Goal: Information Seeking & Learning: Learn about a topic

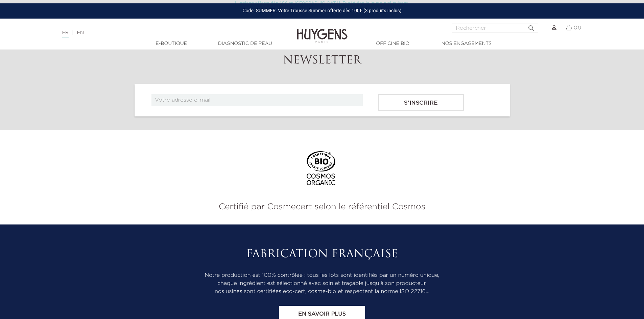
scroll to position [2812, 0]
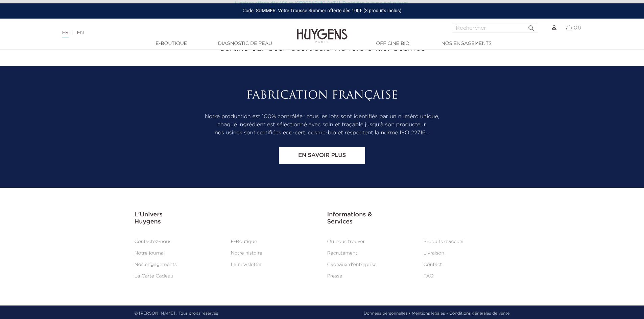
drag, startPoint x: 132, startPoint y: 169, endPoint x: 132, endPoint y: 225, distance: 55.4
click at [468, 41] on link "  Nos engagements" at bounding box center [467, 43] width 68 height 7
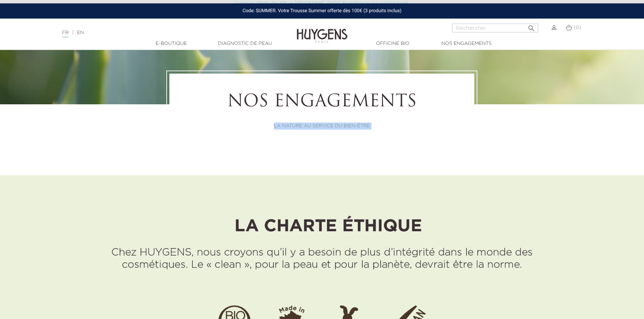
scroll to position [169, 0]
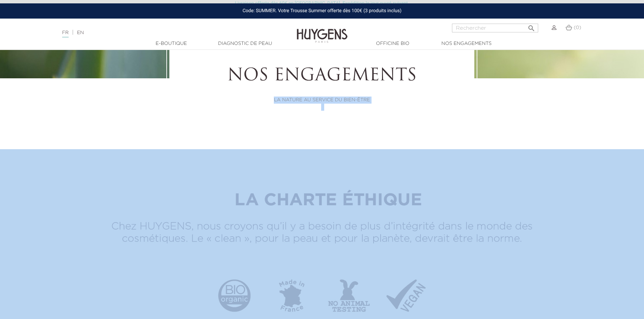
drag, startPoint x: 260, startPoint y: 136, endPoint x: 280, endPoint y: 147, distance: 22.9
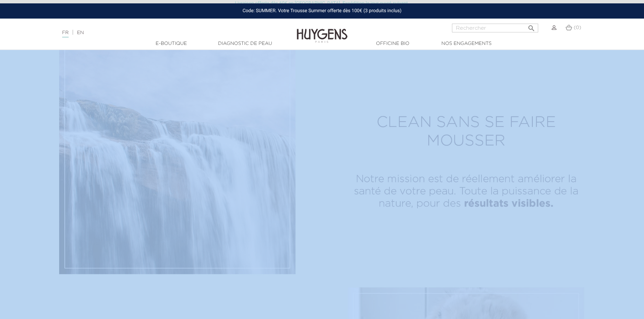
scroll to position [845, 0]
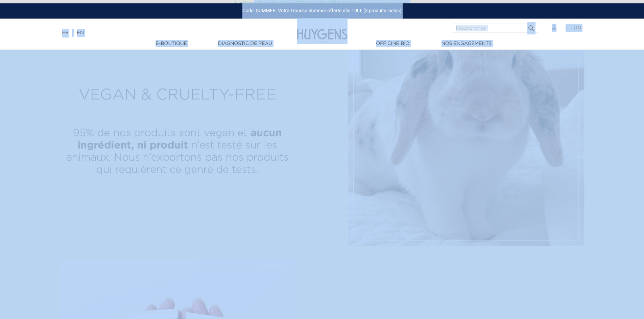
scroll to position [1048, 0]
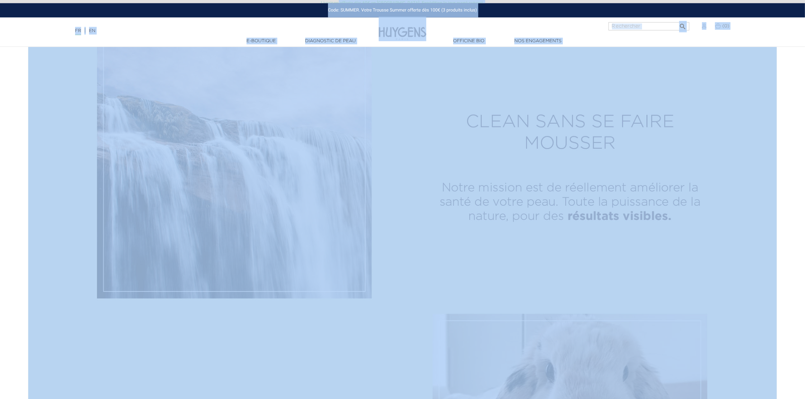
scroll to position [913, 0]
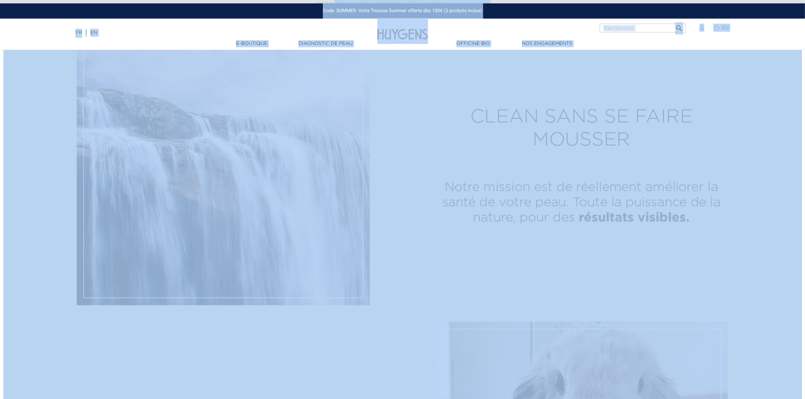
click at [469, 26] on div "Langue : FR | EN Français English  Rechercher (0) " at bounding box center [402, 32] width 805 height 16
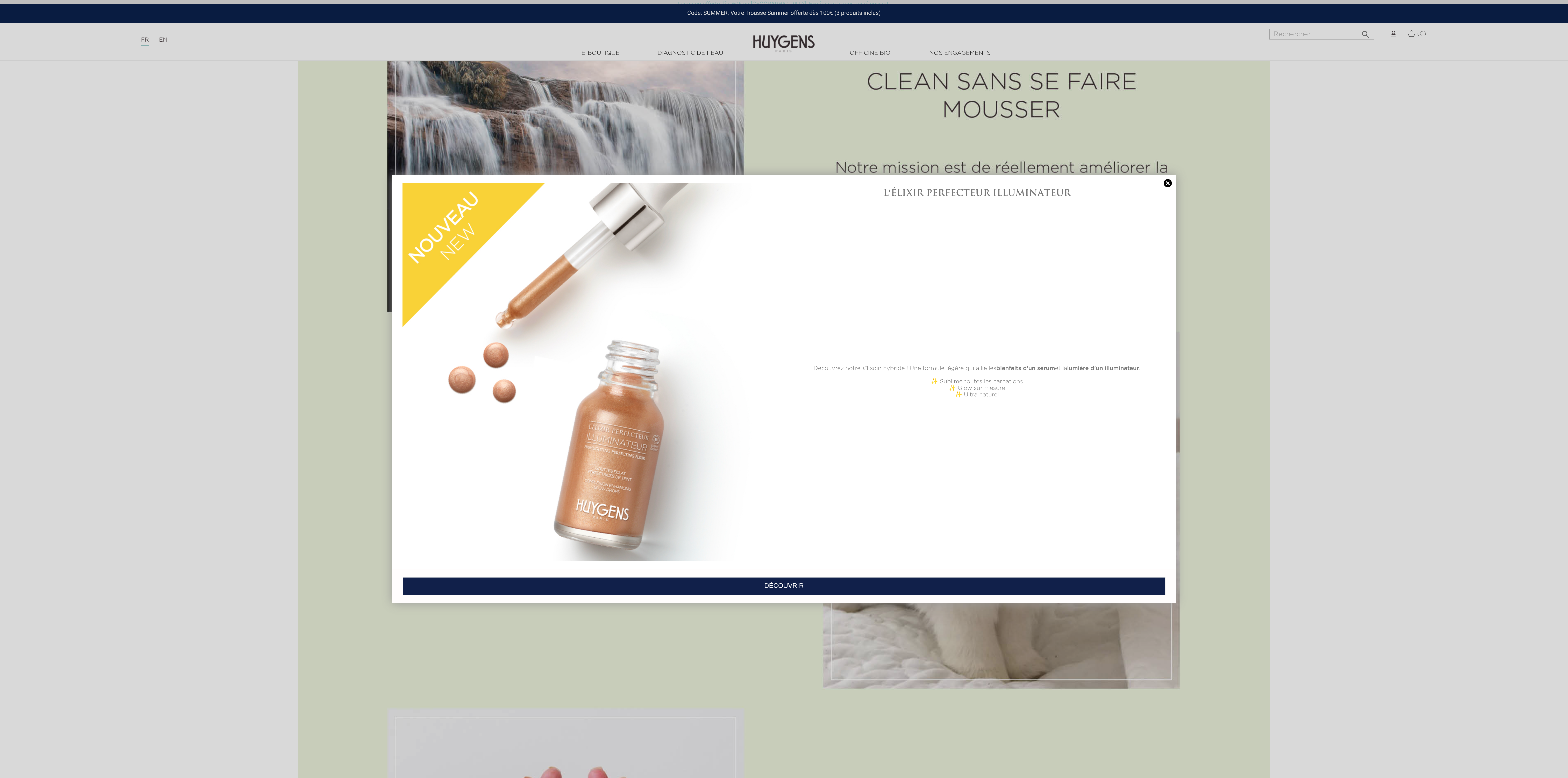
scroll to position [659, 0]
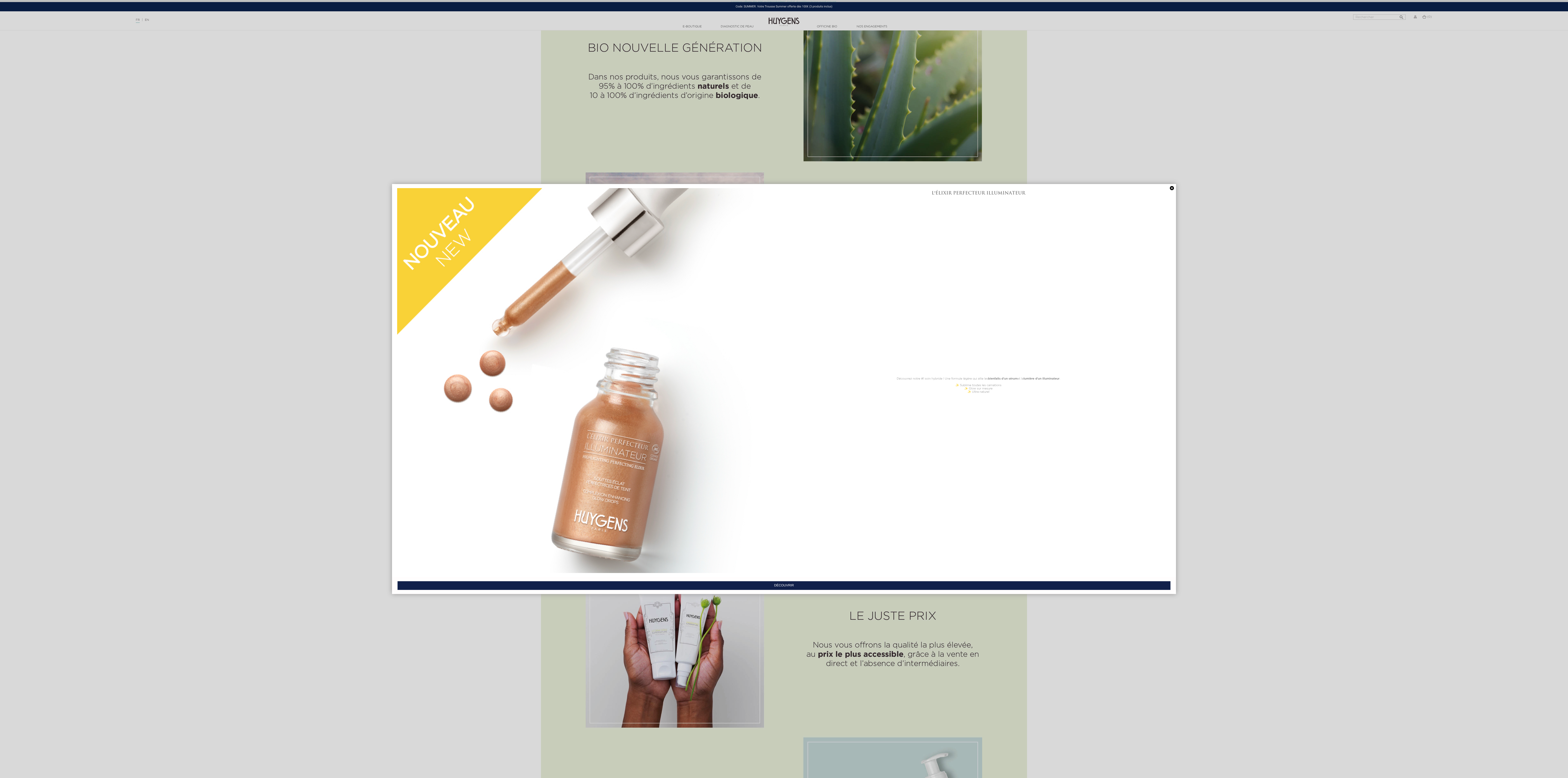
click at [392, 190] on div "L'ÉLIXIR PERFECTEUR ILLUMINATEUR Découvrez notre #1 soin hybride ! Une formule …" at bounding box center [978, 380] width 389 height 389
click at [392, 187] on link at bounding box center [1172, 188] width 5 height 4
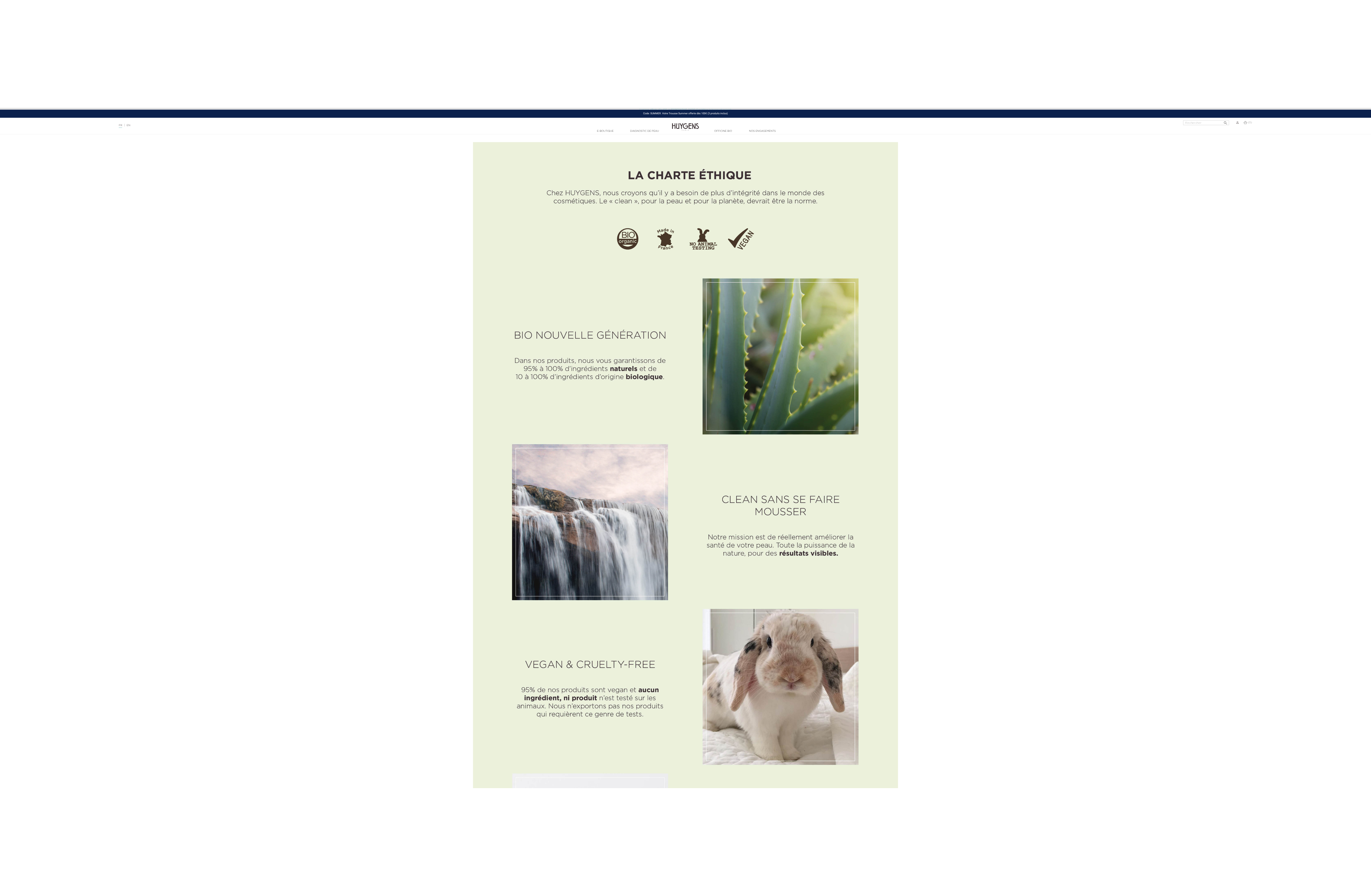
scroll to position [474, 0]
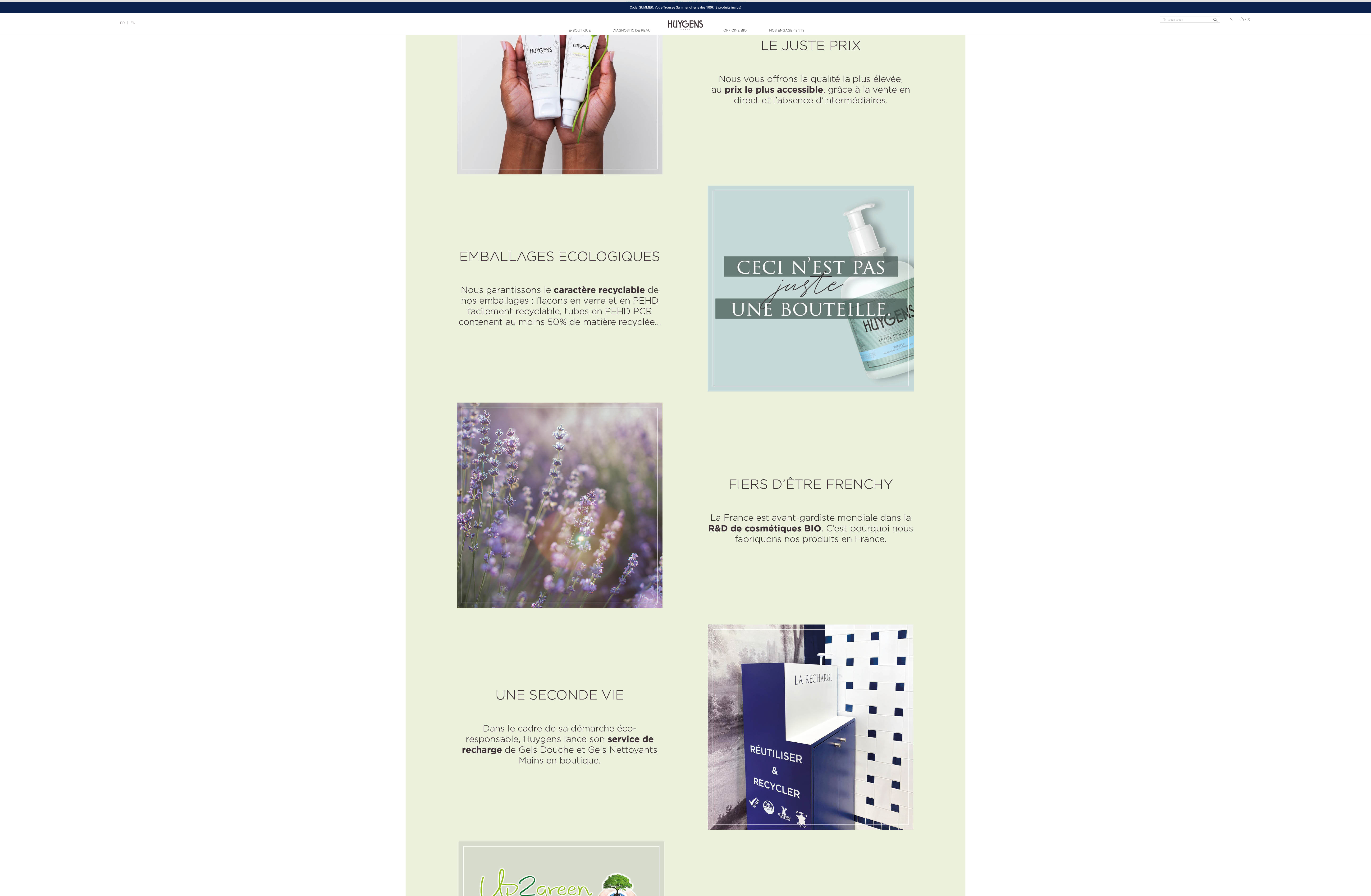
scroll to position [1327, 0]
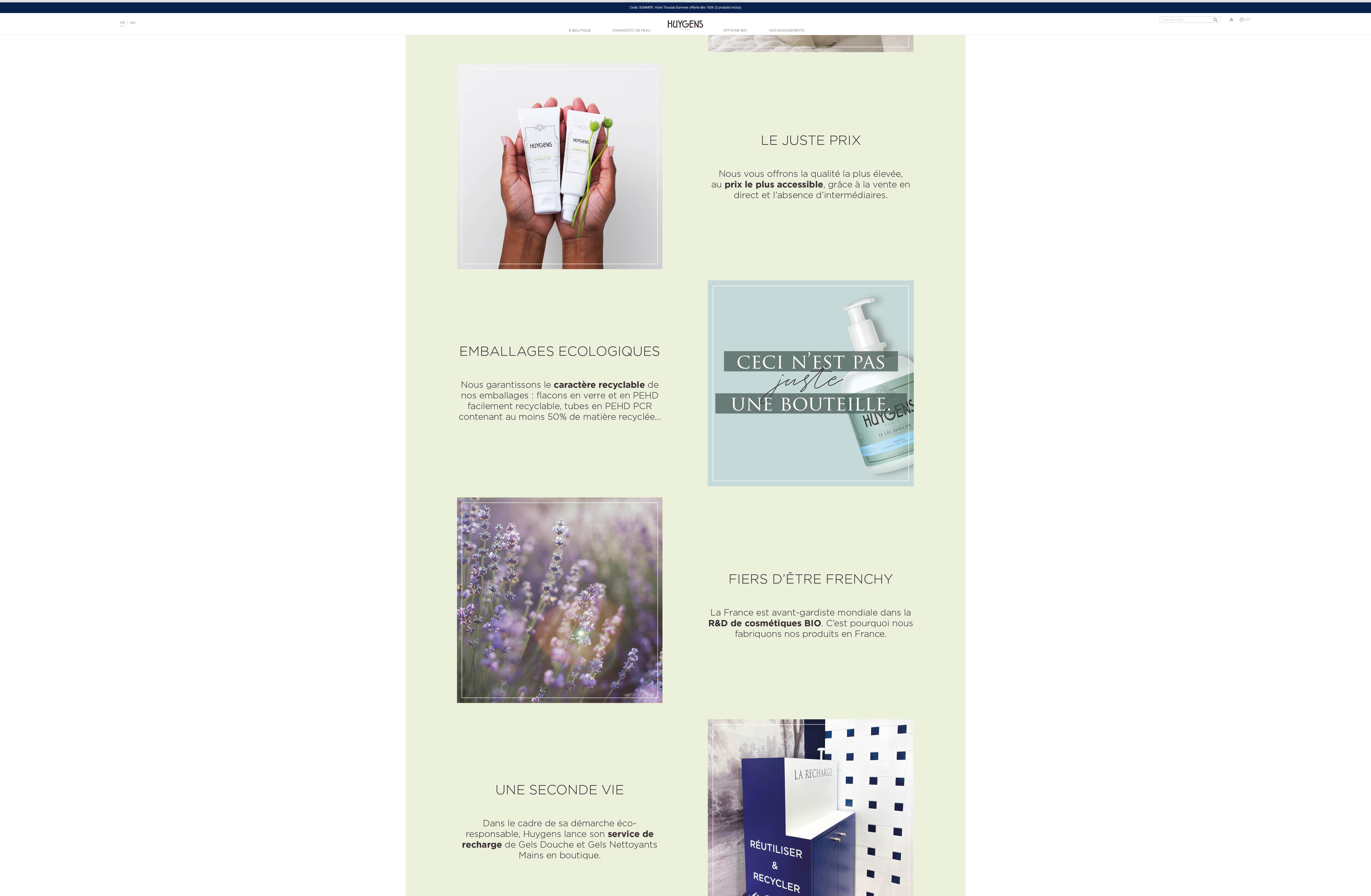
click at [452, 94] on img at bounding box center [685, 211] width 560 height 1960
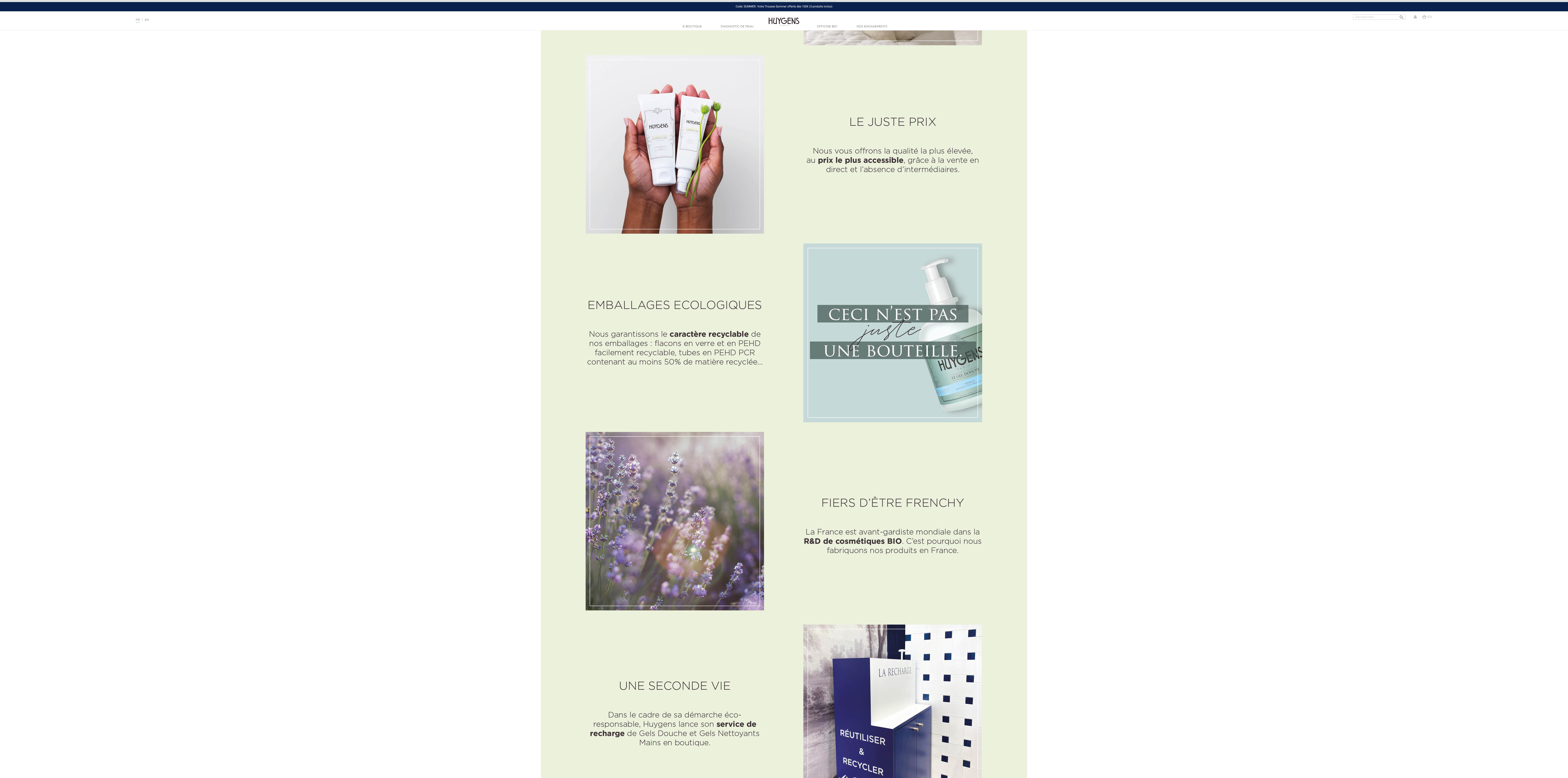
drag, startPoint x: 1273, startPoint y: 175, endPoint x: 1270, endPoint y: 175, distance: 3.0
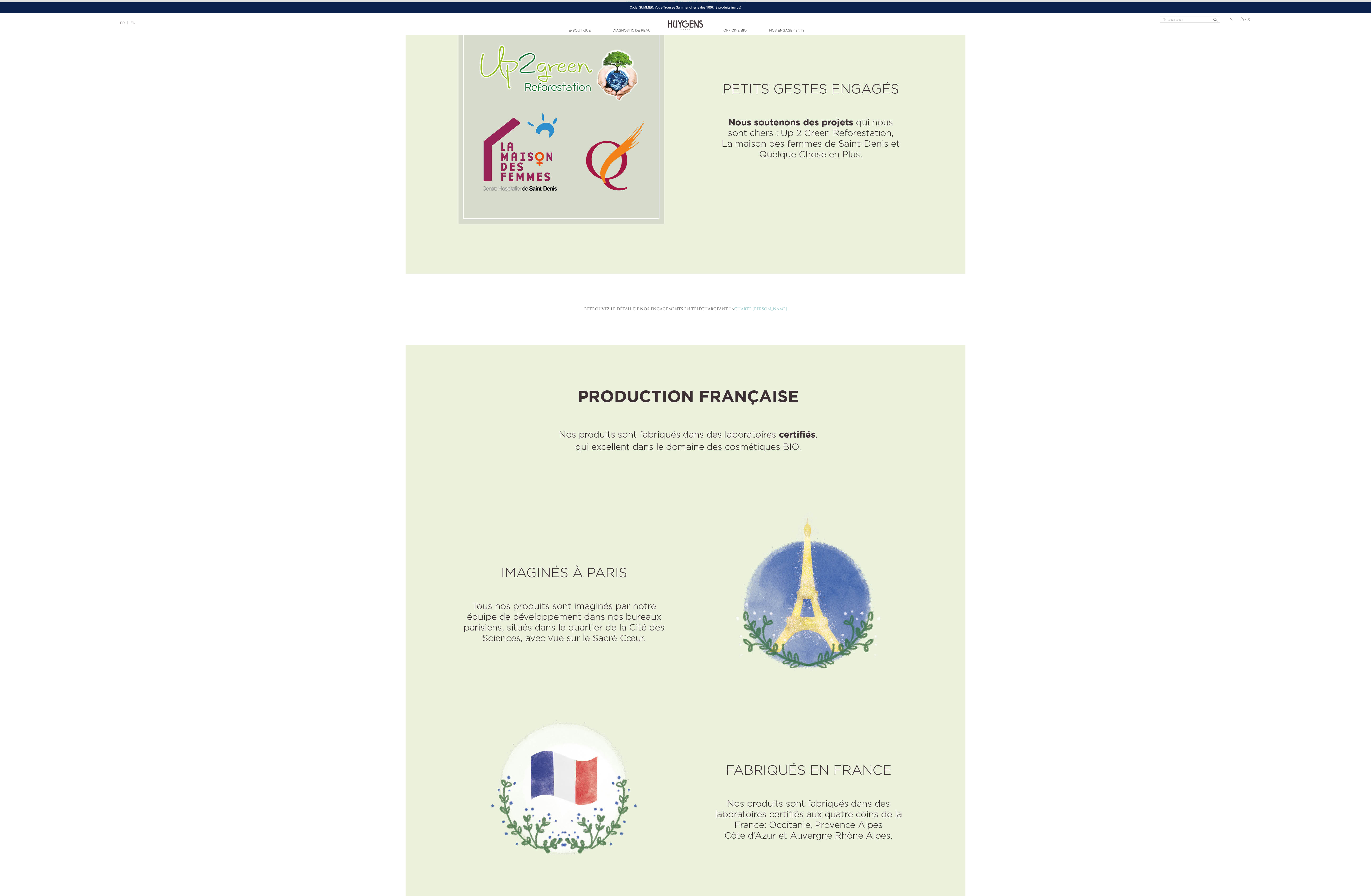
scroll to position [2275, 0]
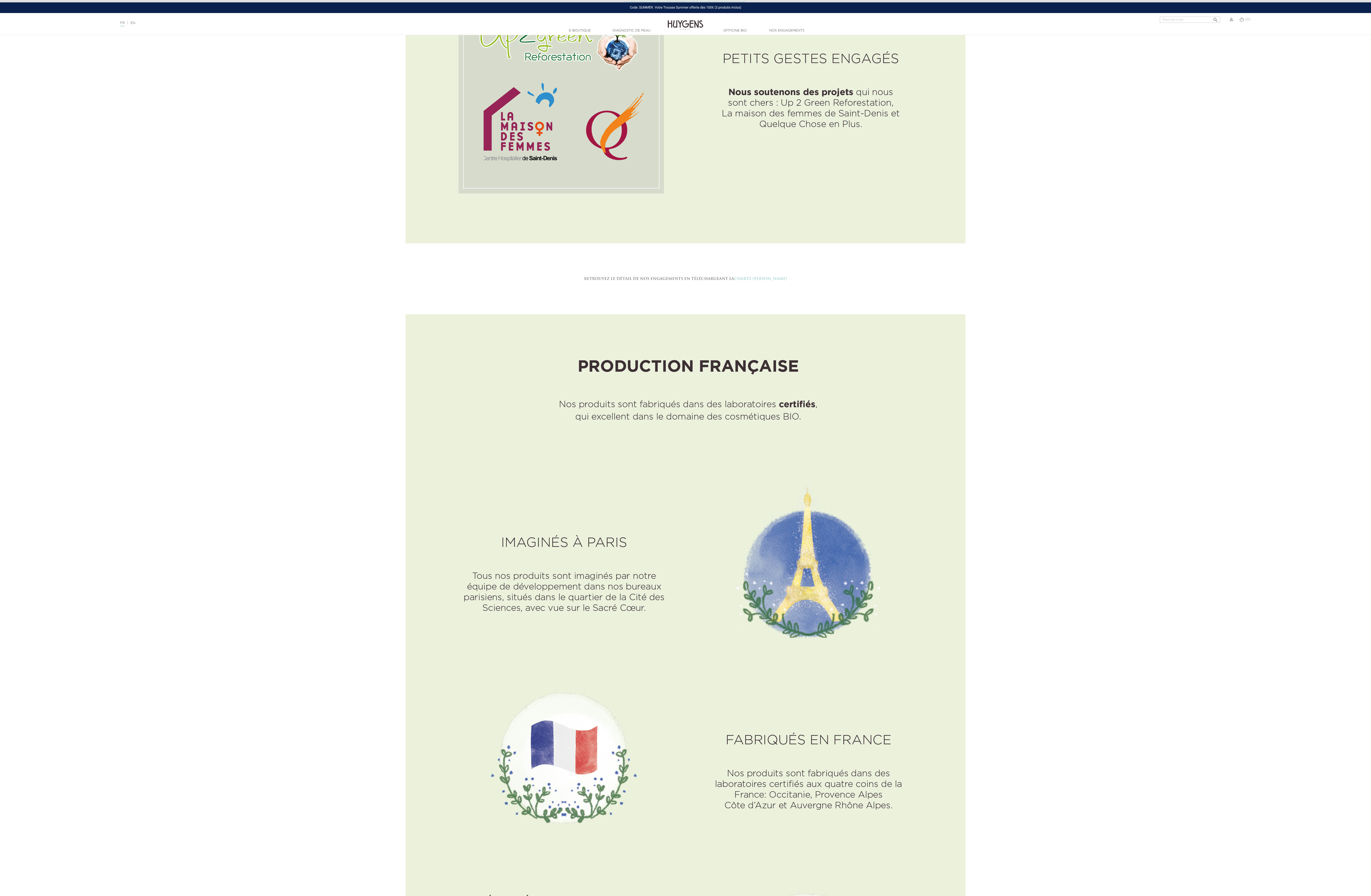
click at [452, 224] on div "Retrouvez le détail de nos engagements en téléchargeant la Charte Éthique Huyge…" at bounding box center [685, 278] width 1378 height 71
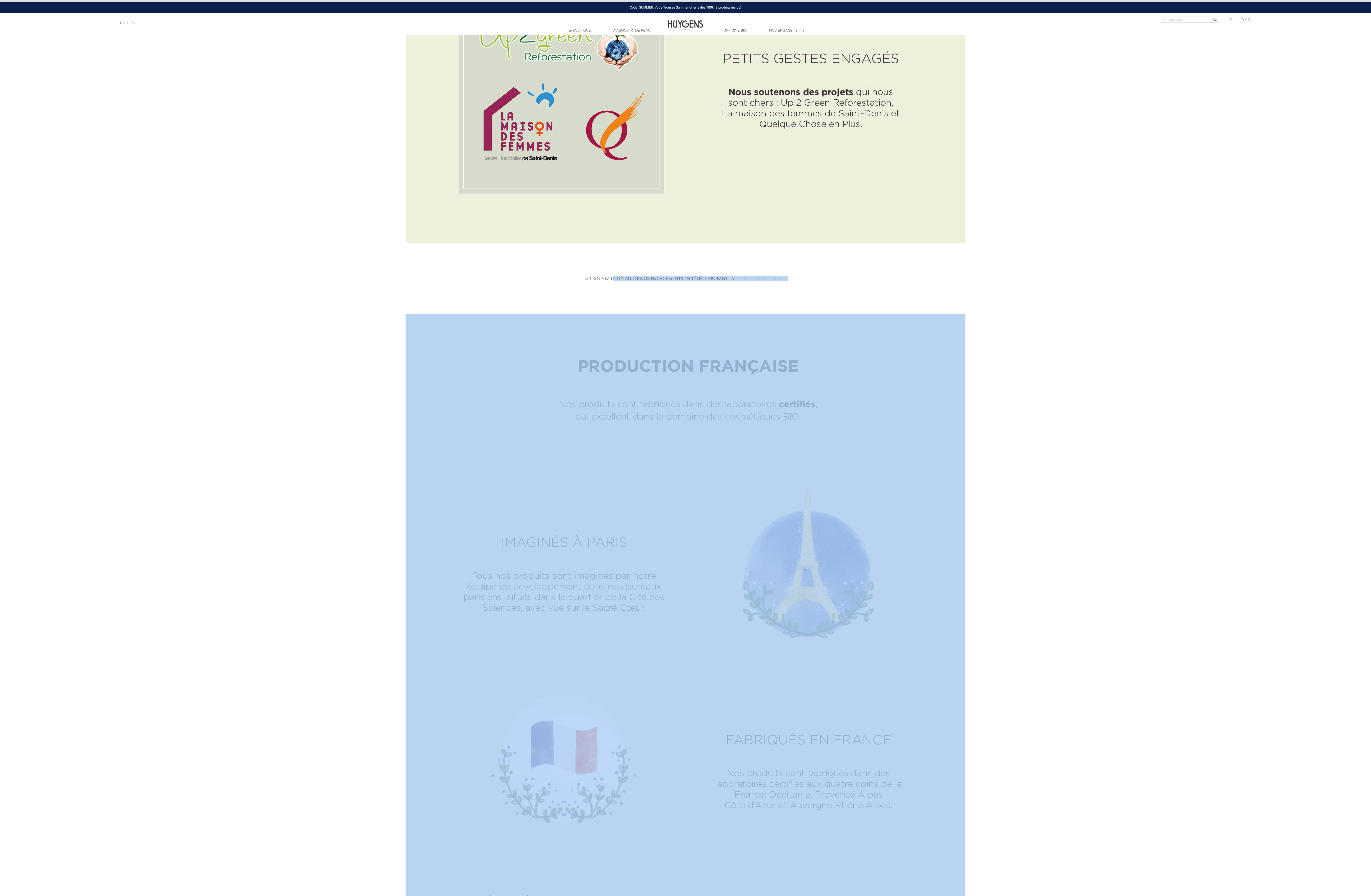
drag, startPoint x: 713, startPoint y: 334, endPoint x: 750, endPoint y: 349, distance: 39.9
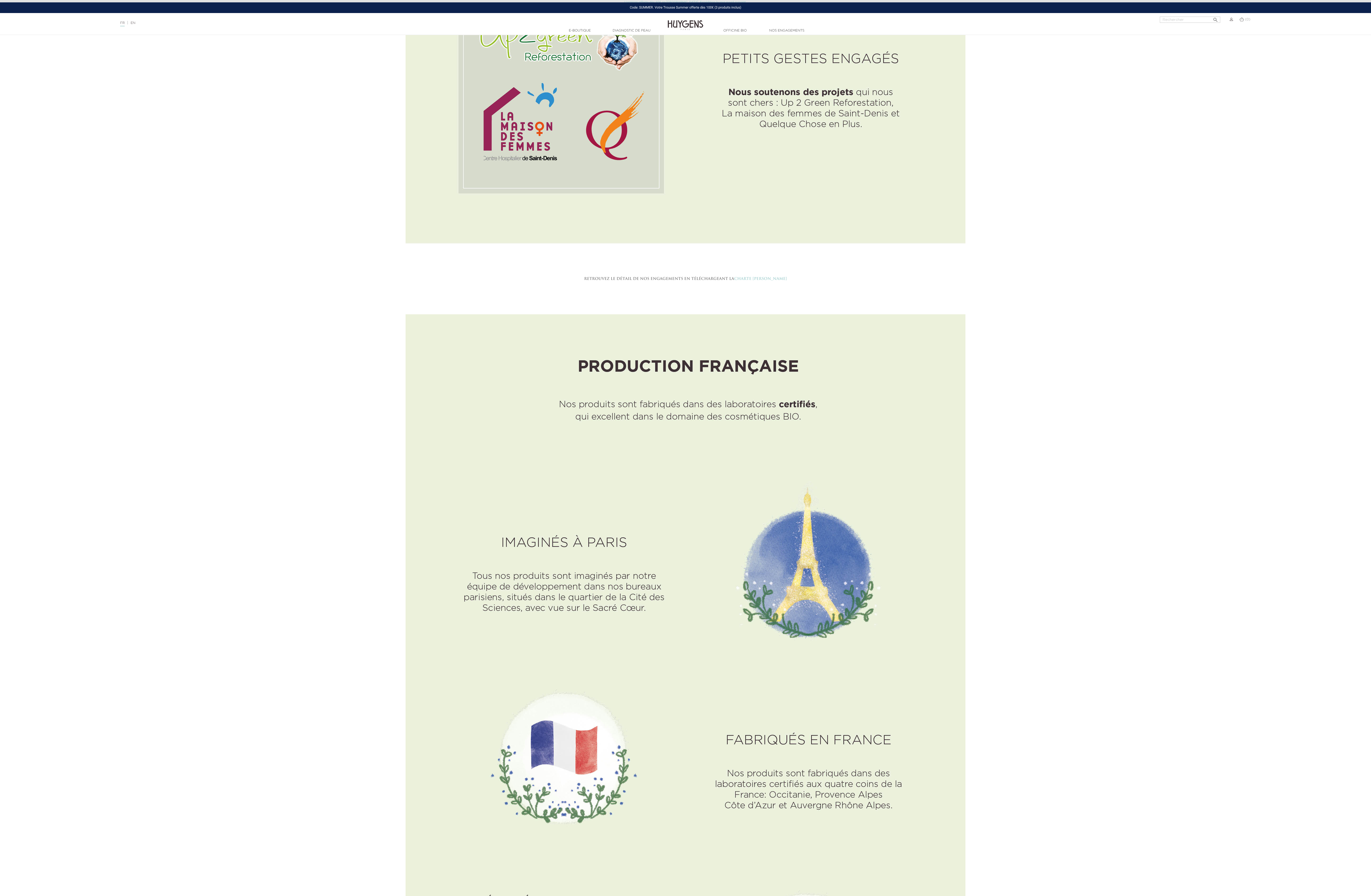
click at [450, 224] on div "Retrouvez le détail de nos engagements en téléchargeant la Charte Éthique Huyge…" at bounding box center [685, 278] width 1378 height 71
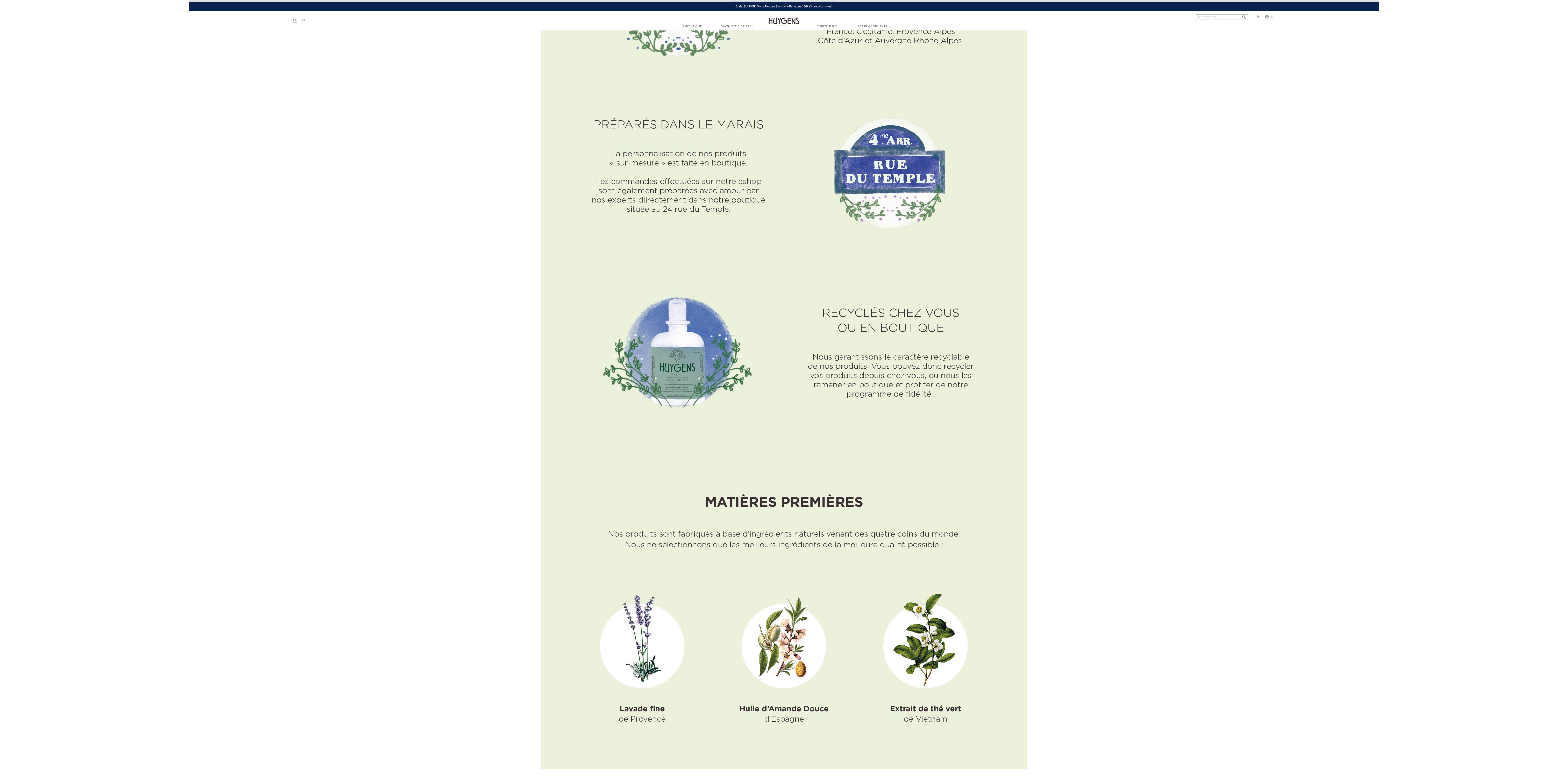
scroll to position [2716, 0]
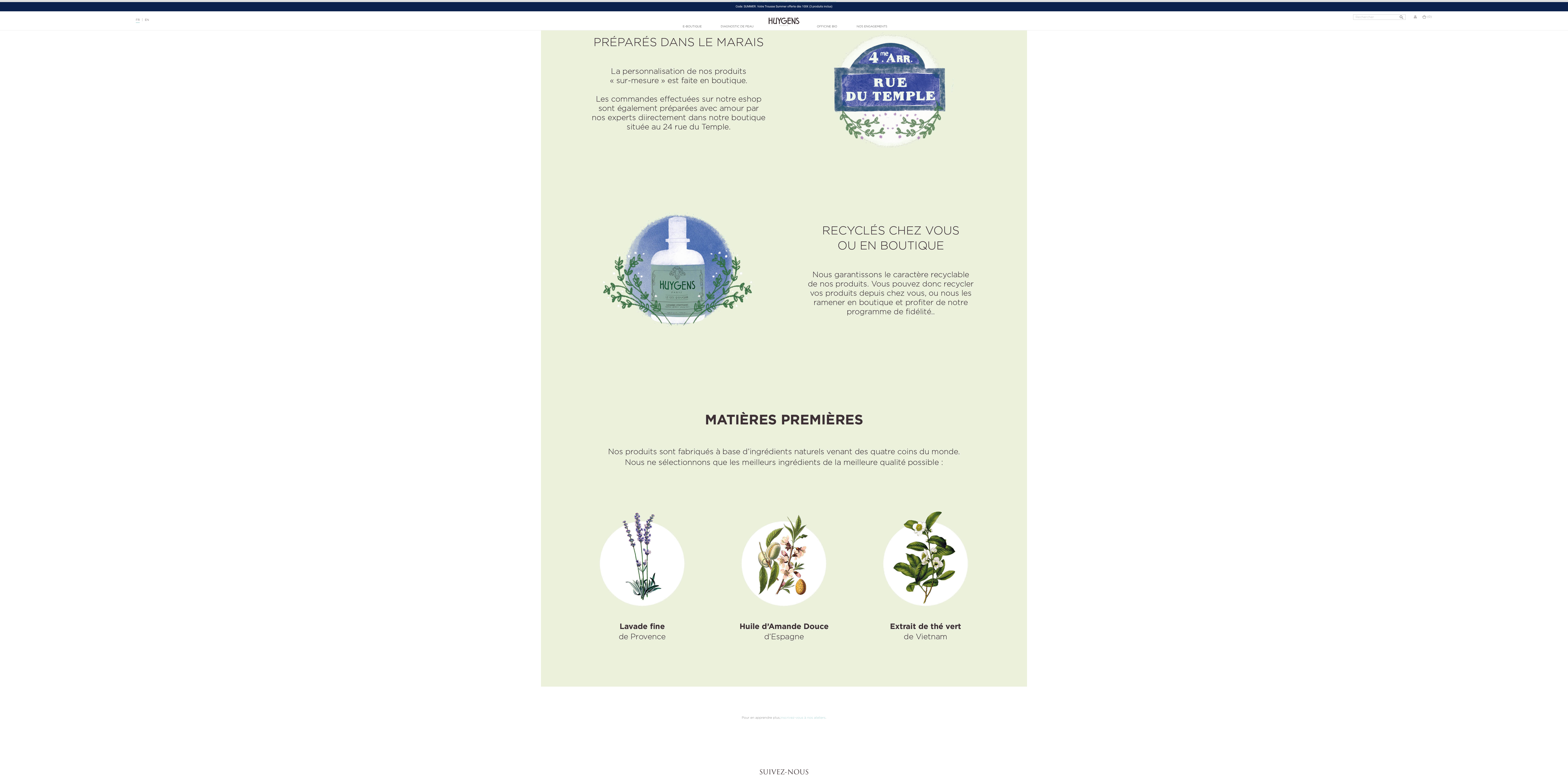
drag, startPoint x: 1206, startPoint y: 234, endPoint x: 1132, endPoint y: 323, distance: 115.7
